Goal: Navigation & Orientation: Find specific page/section

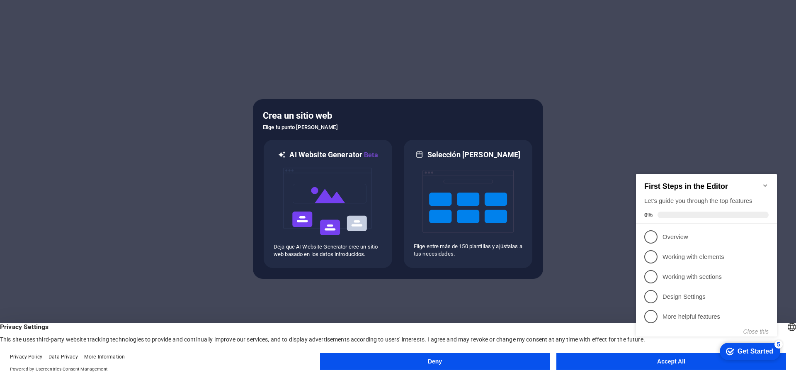
click div "checkmark Get Started 5 First Steps in the Editor Let's guide you through the t…"
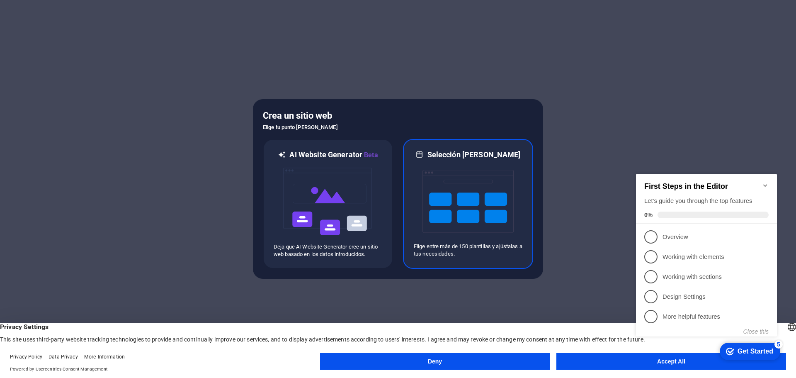
click at [496, 192] on img at bounding box center [467, 201] width 91 height 83
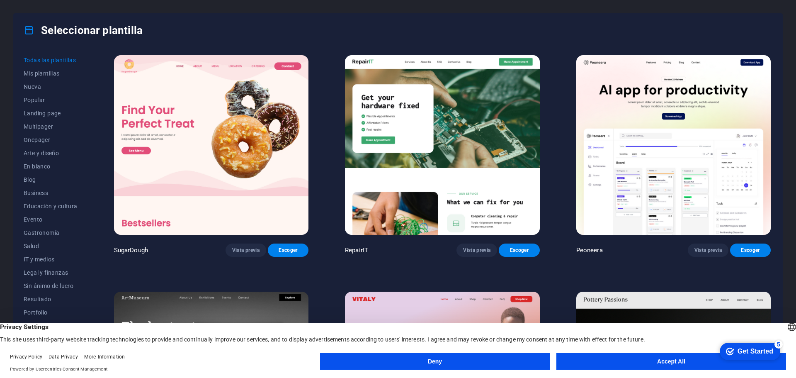
click at [662, 364] on button "Accept All" at bounding box center [671, 361] width 230 height 17
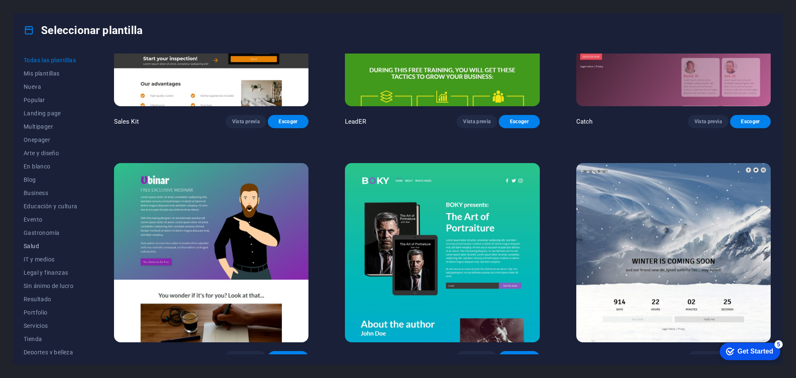
scroll to position [44, 0]
click at [41, 212] on span "IT y medios" at bounding box center [51, 214] width 54 height 7
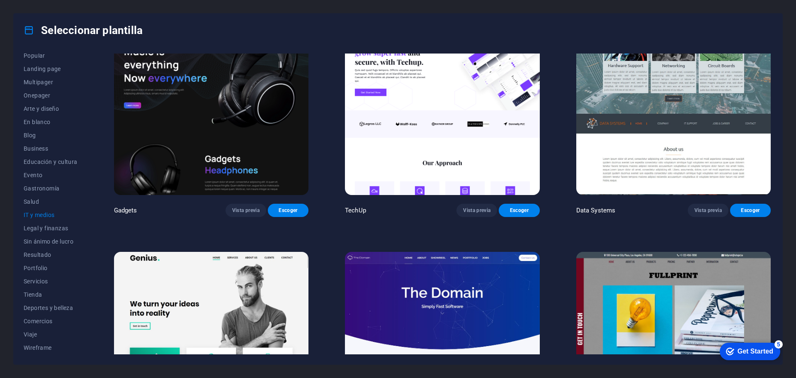
scroll to position [400, 0]
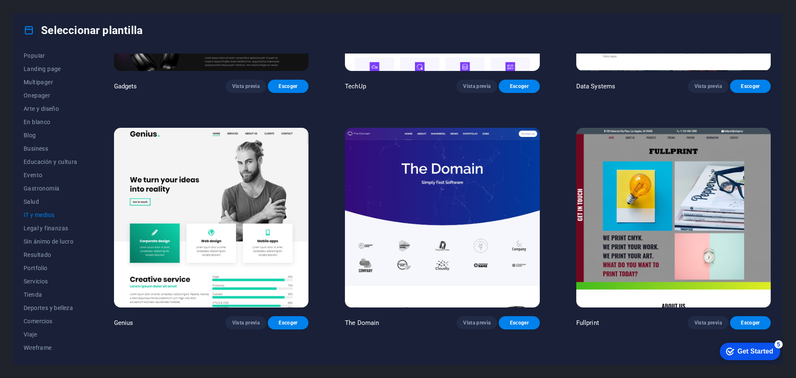
click at [464, 256] on img at bounding box center [442, 217] width 194 height 179
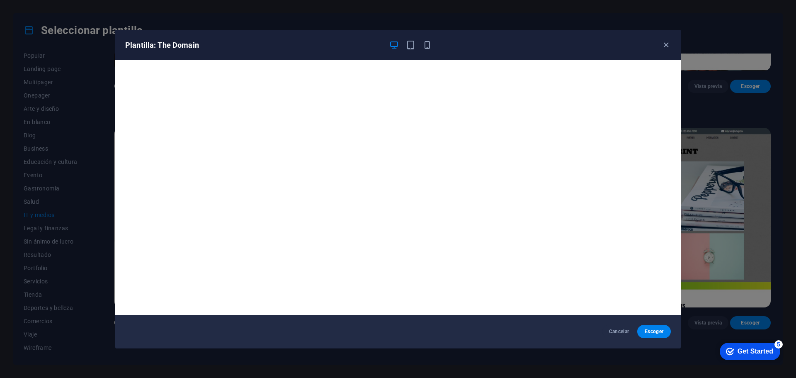
scroll to position [2, 0]
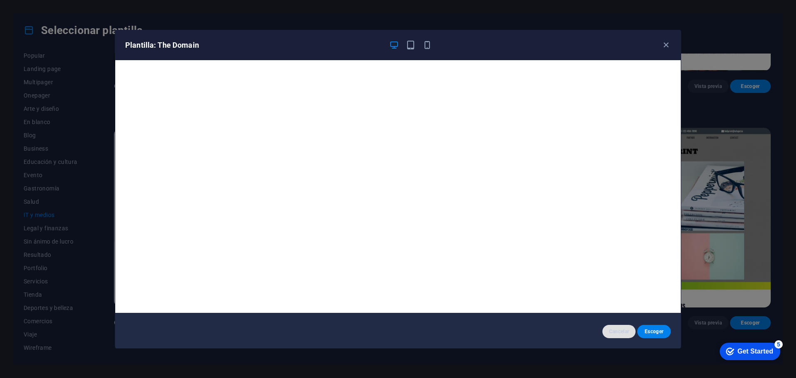
click at [616, 332] on span "Cancelar" at bounding box center [619, 331] width 20 height 7
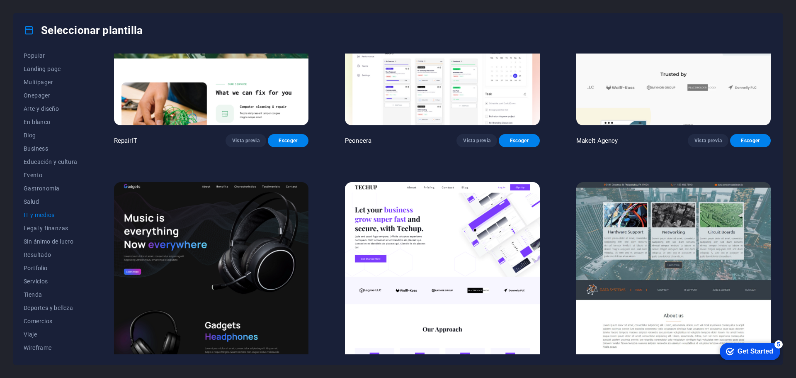
scroll to position [0, 0]
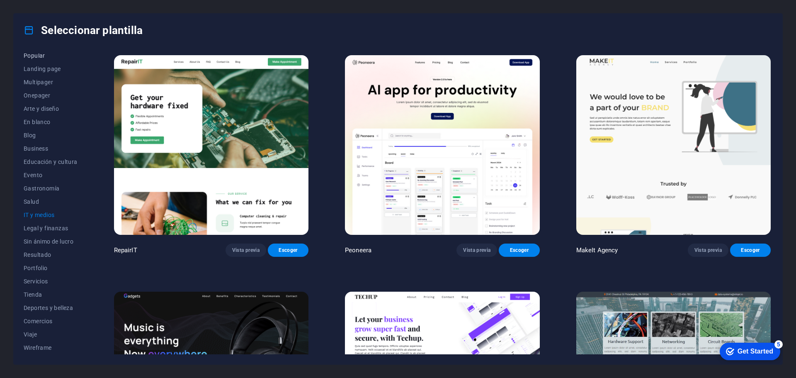
click at [42, 57] on span "Popular" at bounding box center [51, 55] width 54 height 7
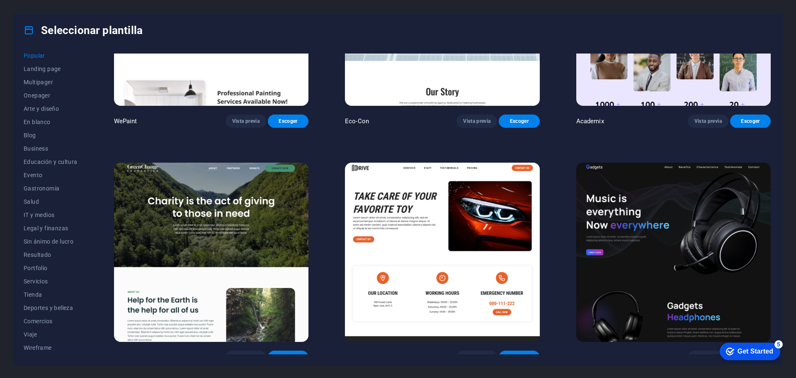
scroll to position [373, 0]
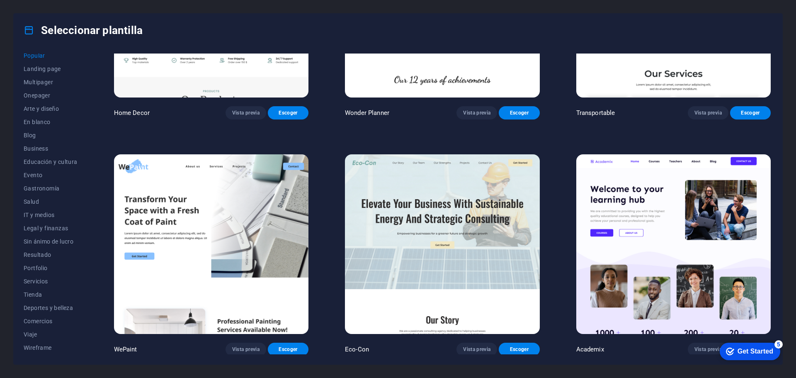
click at [477, 224] on img at bounding box center [442, 243] width 194 height 179
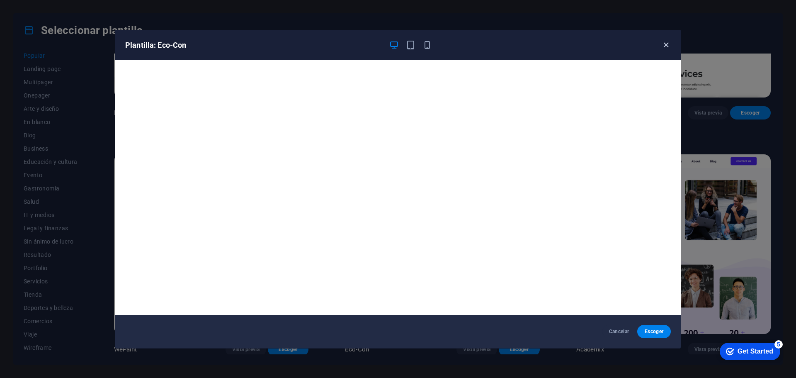
click at [665, 41] on icon "button" at bounding box center [666, 45] width 10 height 10
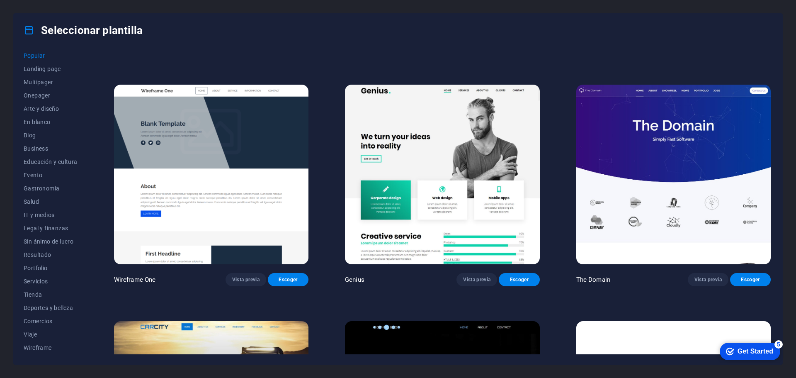
scroll to position [912, 0]
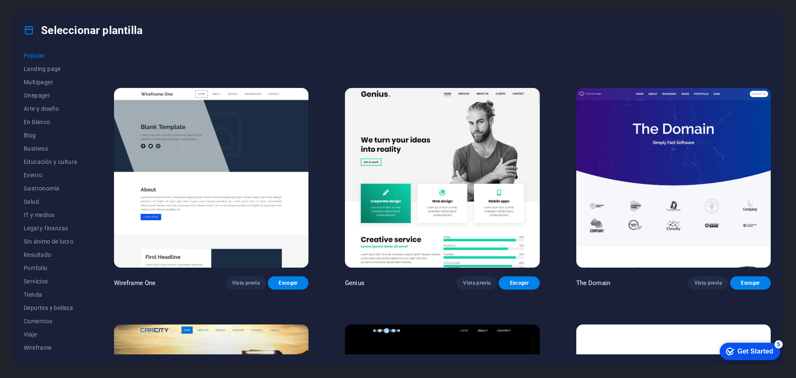
click at [273, 232] on img at bounding box center [211, 177] width 194 height 179
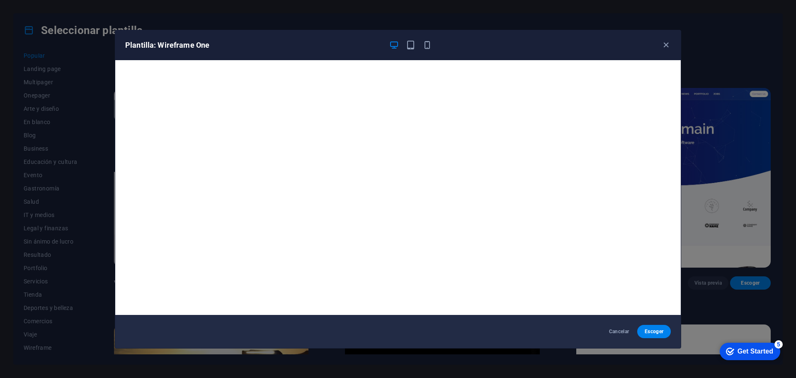
click at [757, 197] on div "Plantilla: Wireframe One Cancelar Escoger" at bounding box center [398, 189] width 796 height 378
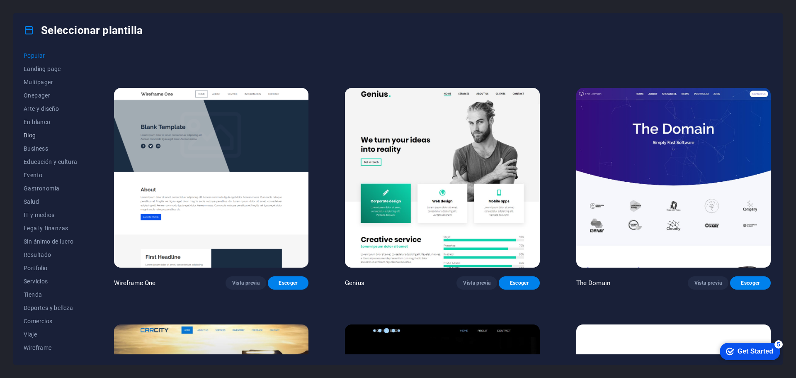
click at [35, 133] on span "Blog" at bounding box center [51, 135] width 54 height 7
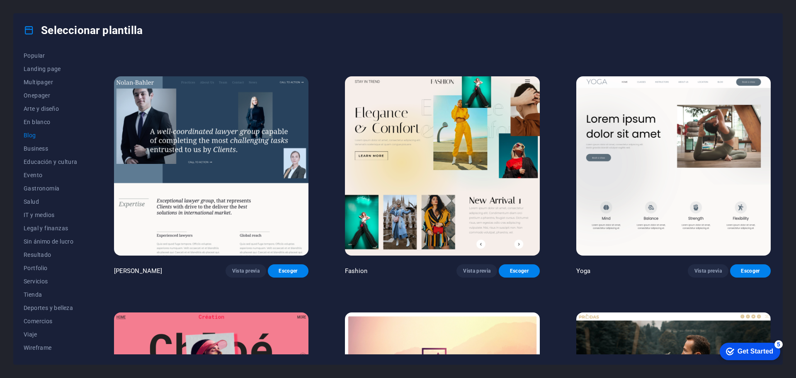
scroll to position [1160, 0]
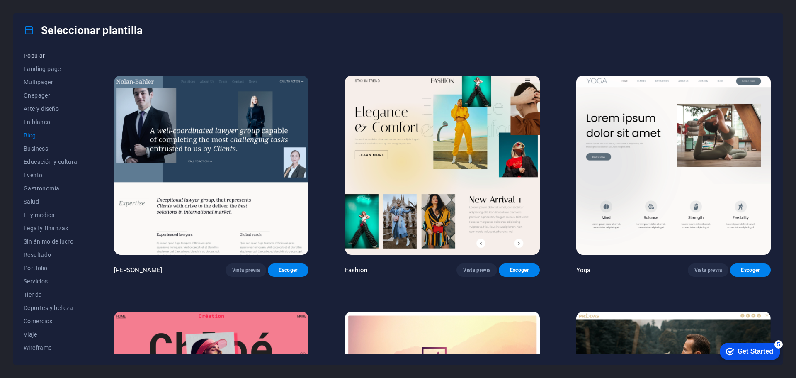
click at [39, 58] on span "Popular" at bounding box center [51, 55] width 54 height 7
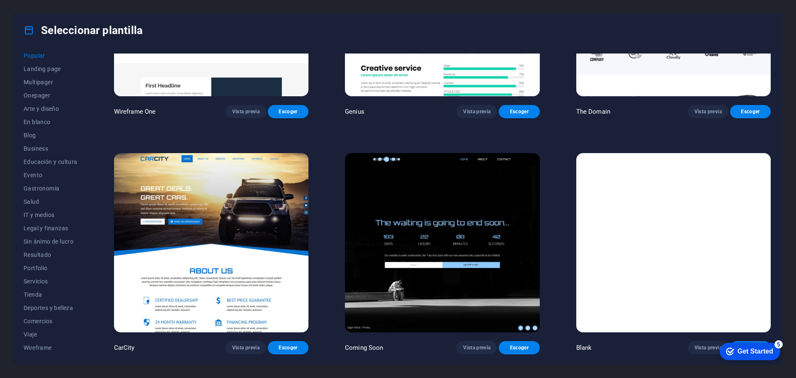
scroll to position [1077, 0]
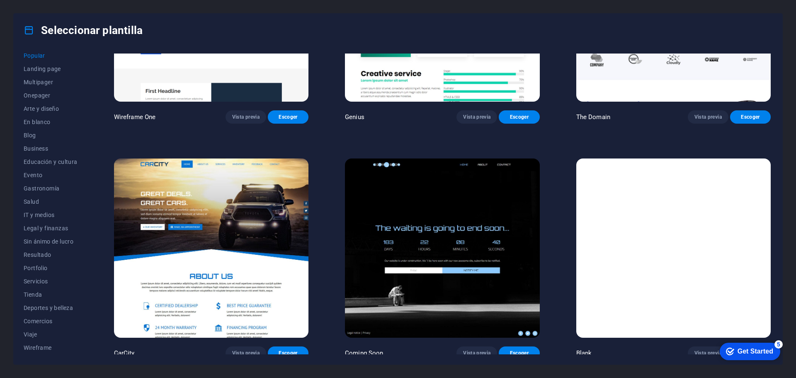
click at [259, 245] on img at bounding box center [211, 247] width 194 height 179
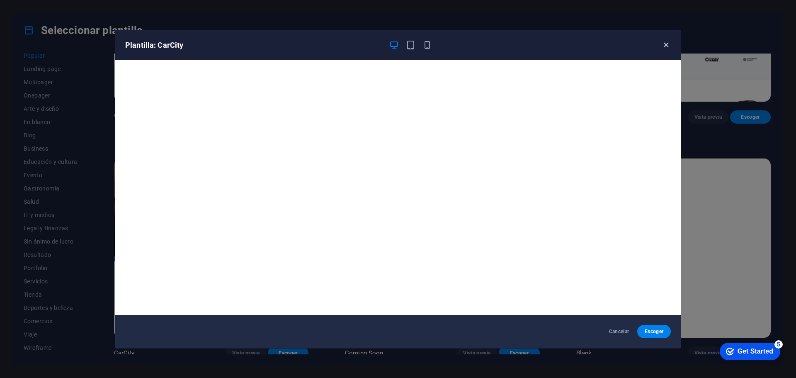
click at [666, 45] on icon "button" at bounding box center [666, 45] width 10 height 10
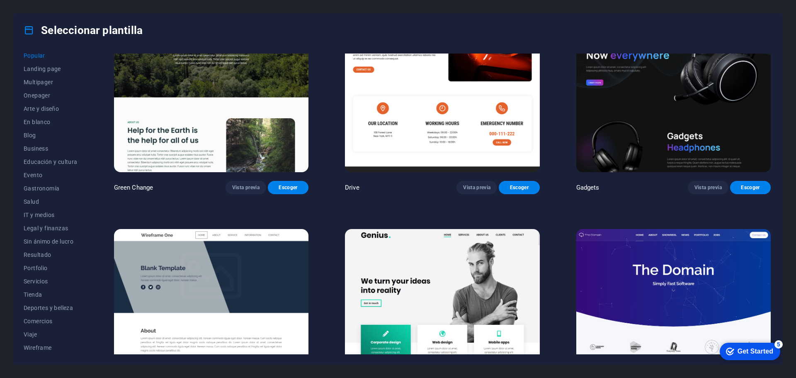
scroll to position [912, 0]
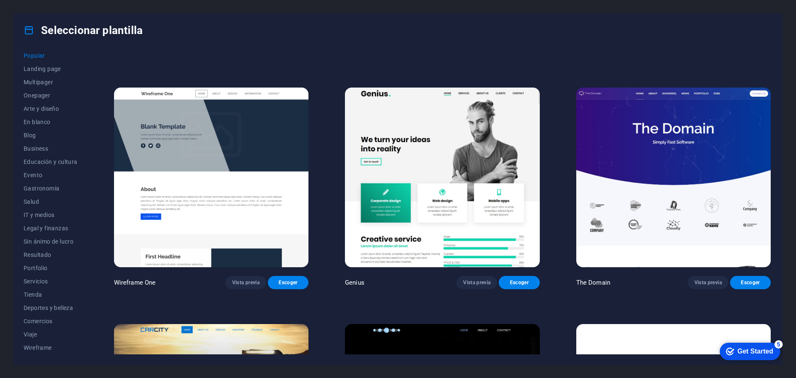
click at [635, 198] on img at bounding box center [673, 176] width 194 height 179
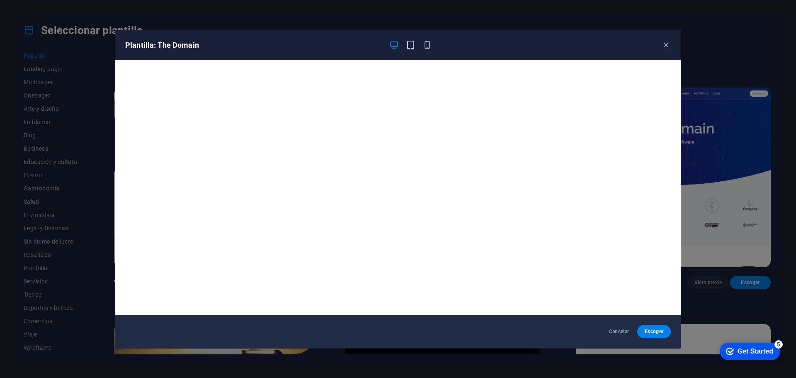
click at [409, 47] on icon "button" at bounding box center [411, 45] width 10 height 10
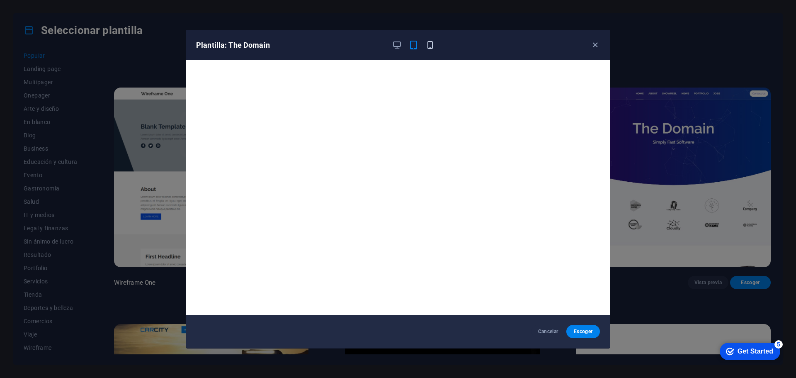
click at [433, 41] on icon "button" at bounding box center [430, 45] width 10 height 10
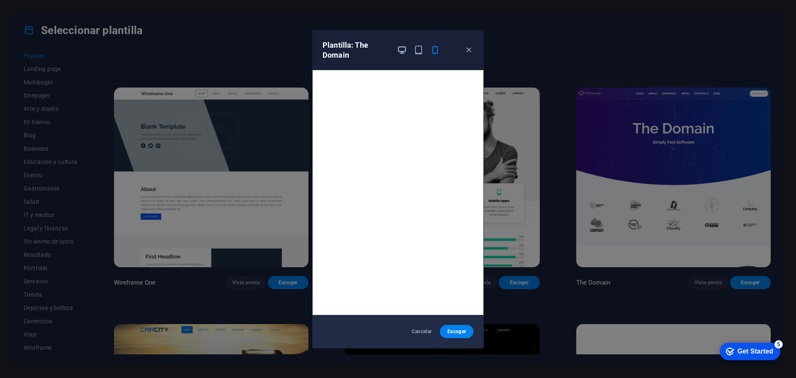
click at [404, 50] on icon "button" at bounding box center [402, 50] width 10 height 10
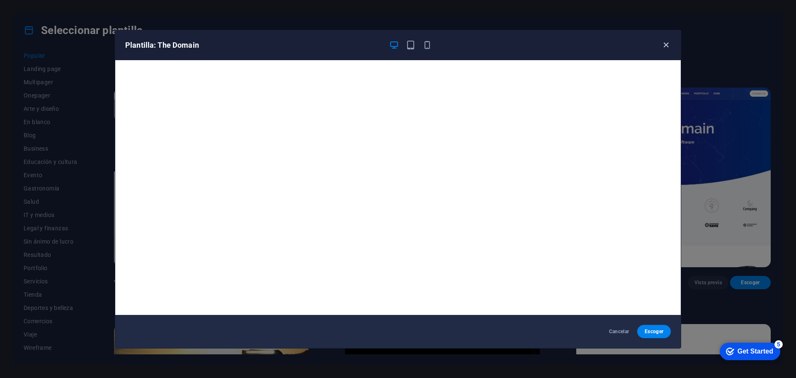
click at [664, 46] on icon "button" at bounding box center [666, 45] width 10 height 10
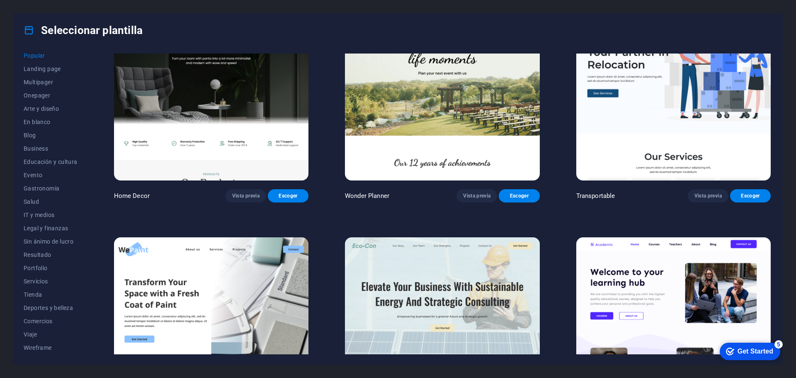
scroll to position [0, 0]
